Goal: Task Accomplishment & Management: Use online tool/utility

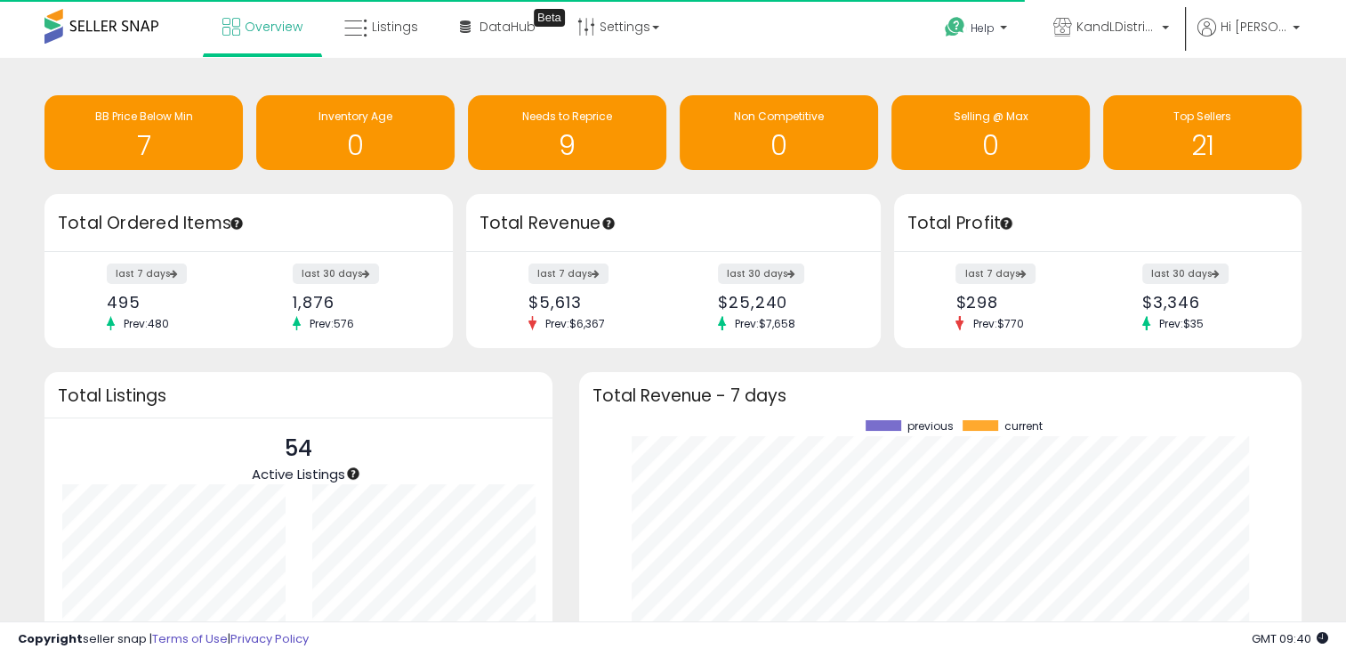
scroll to position [246, 686]
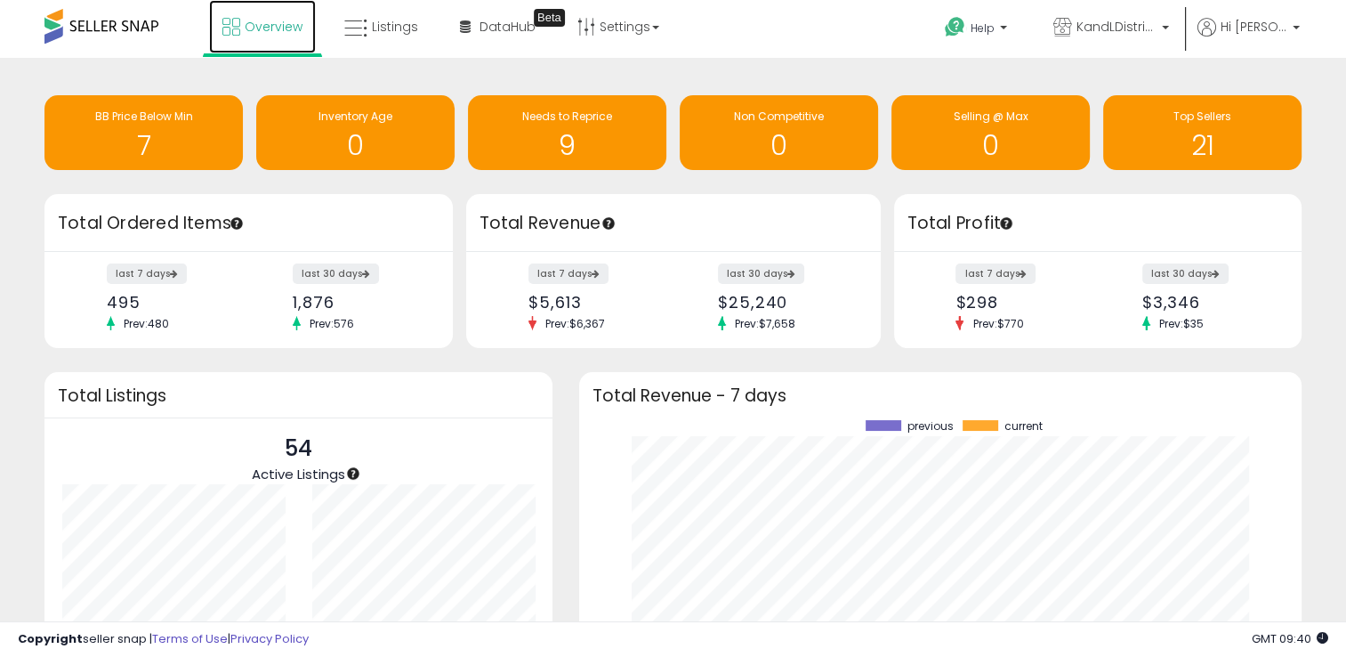
click at [260, 22] on span "Overview" at bounding box center [274, 27] width 58 height 18
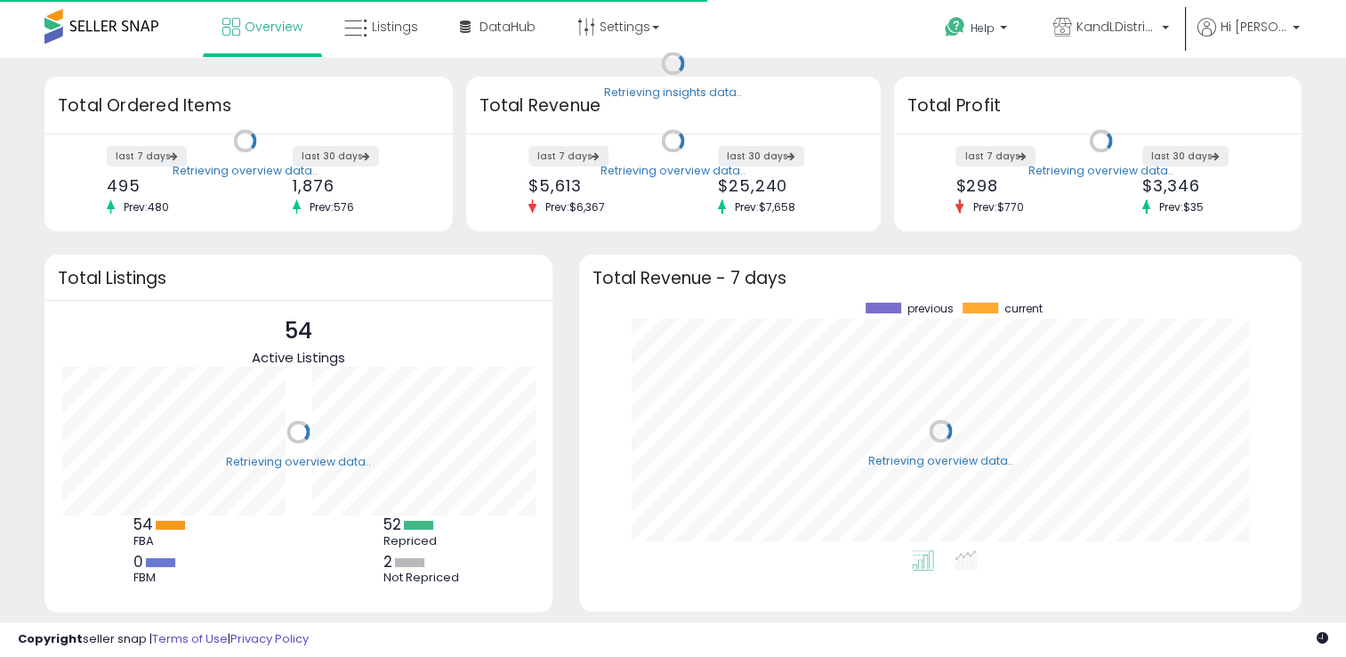
scroll to position [246, 686]
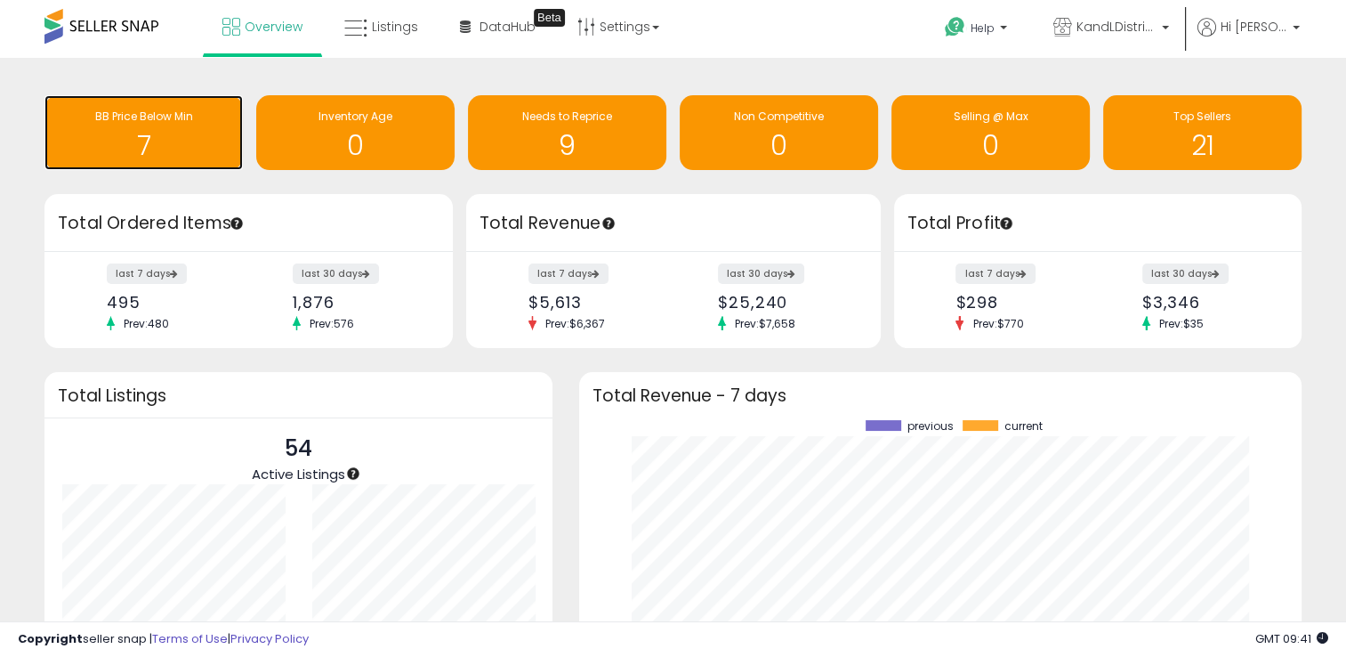
click at [163, 122] on span "BB Price Below Min" at bounding box center [144, 116] width 98 height 15
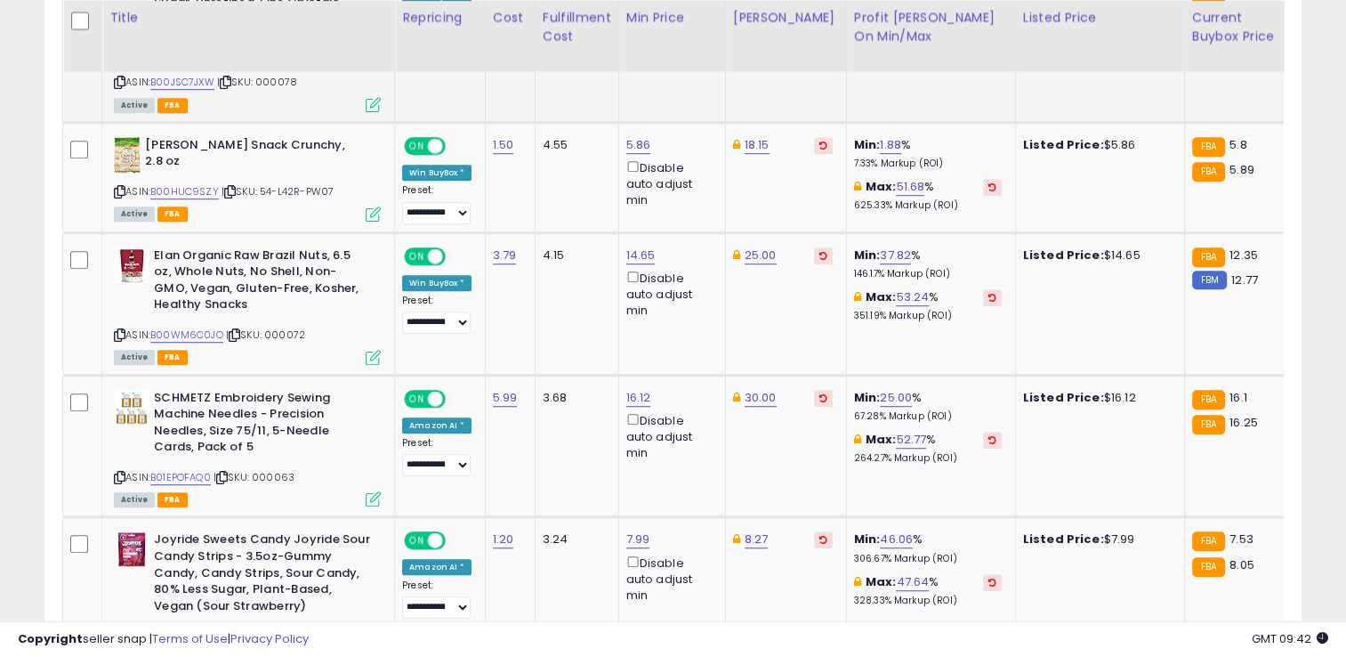
scroll to position [1096, 0]
click at [209, 327] on link "B00WM6C0JO" at bounding box center [186, 334] width 73 height 15
